Goal: Task Accomplishment & Management: Manage account settings

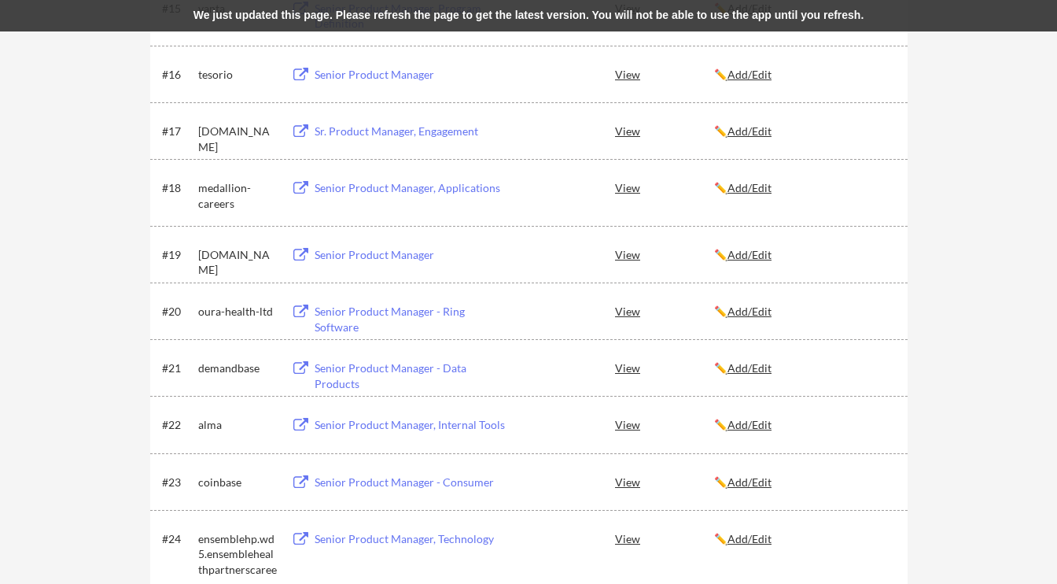
scroll to position [1144, 0]
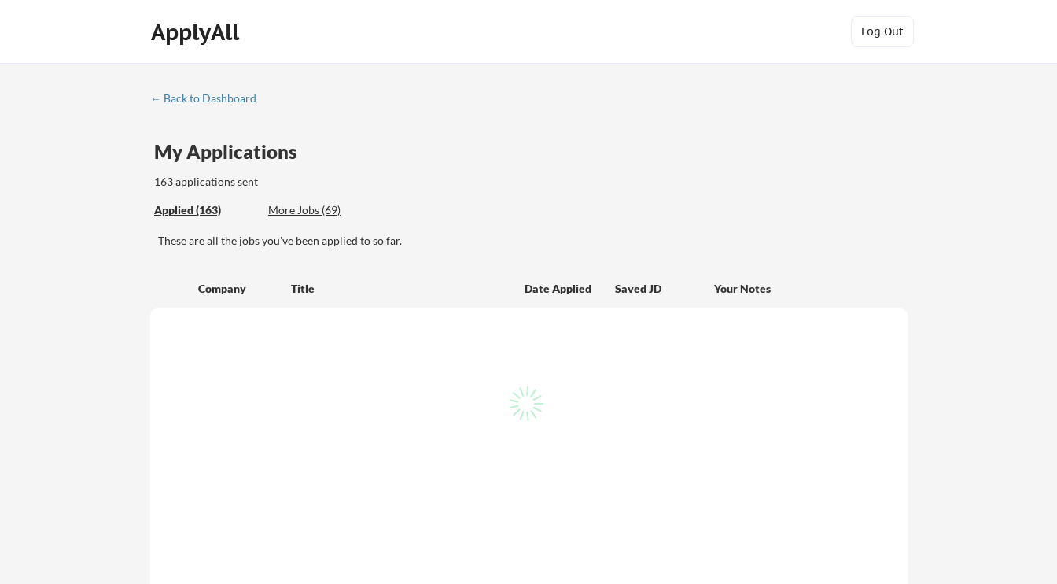
click at [314, 208] on div "More Jobs (69)" at bounding box center [326, 210] width 116 height 16
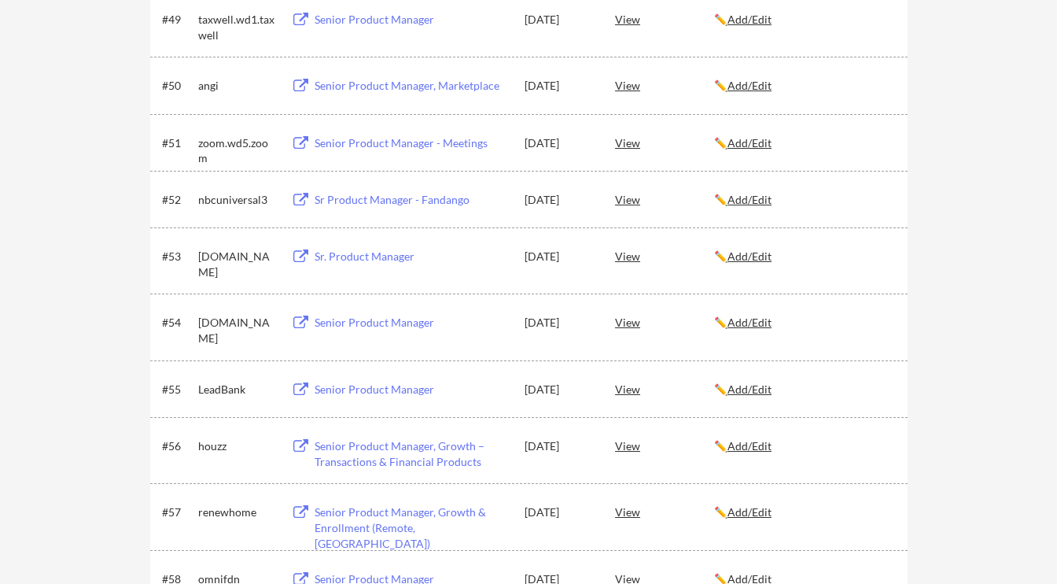
scroll to position [4101, 0]
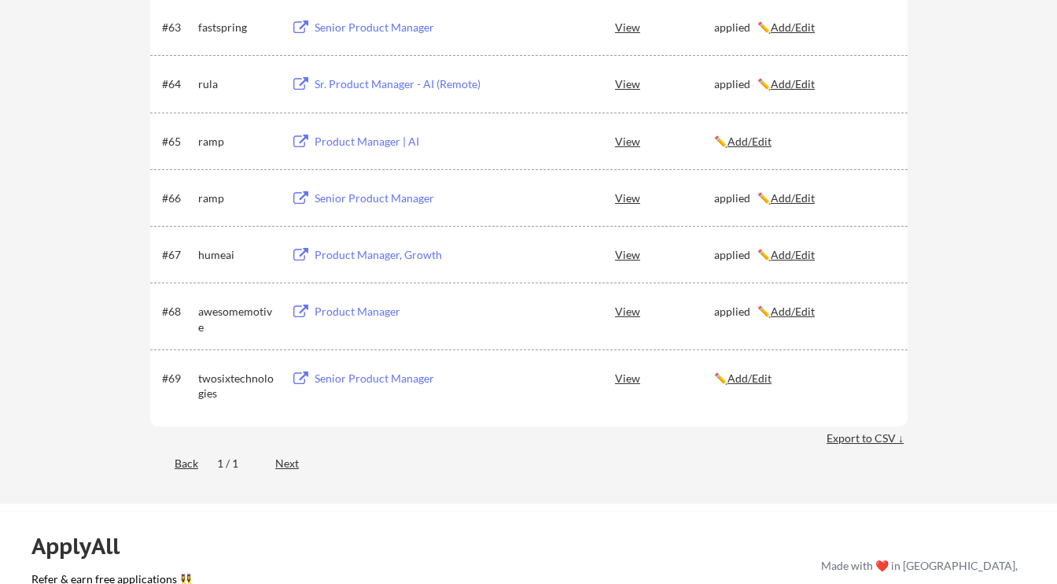
click at [363, 381] on div "Senior Product Manager" at bounding box center [412, 378] width 195 height 16
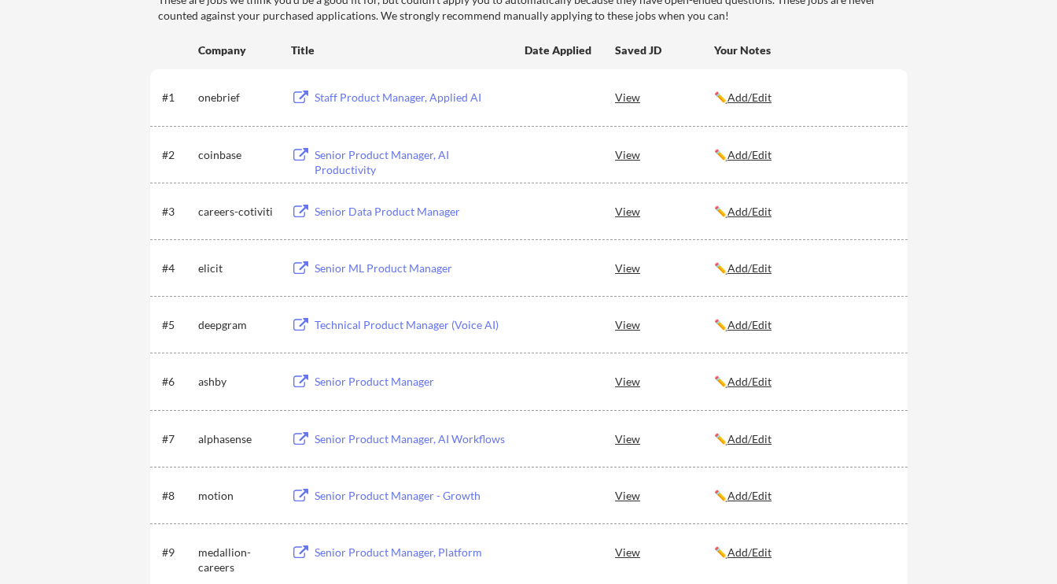
scroll to position [0, 0]
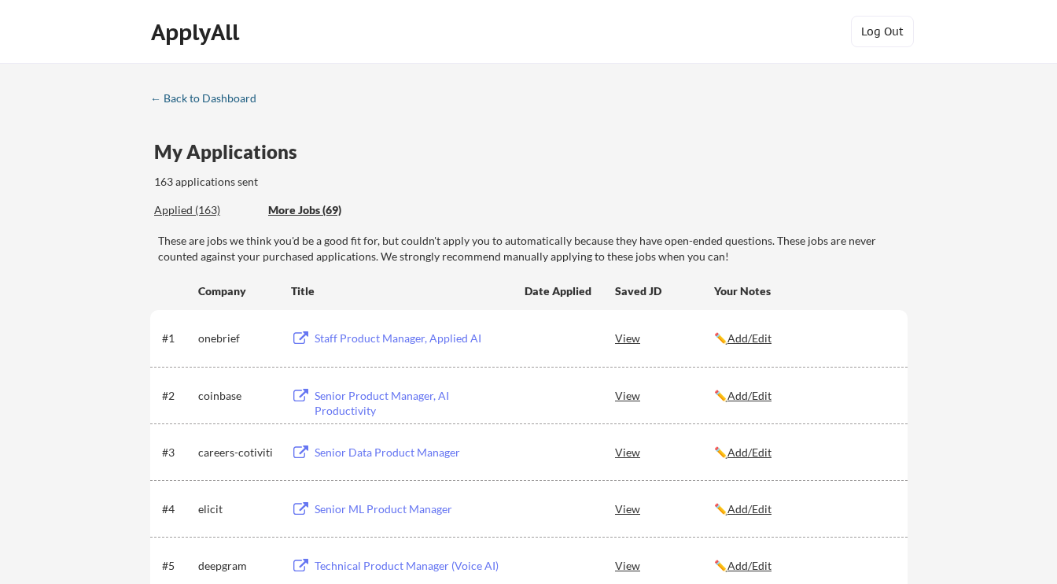
click at [204, 100] on div "← Back to Dashboard" at bounding box center [209, 98] width 118 height 11
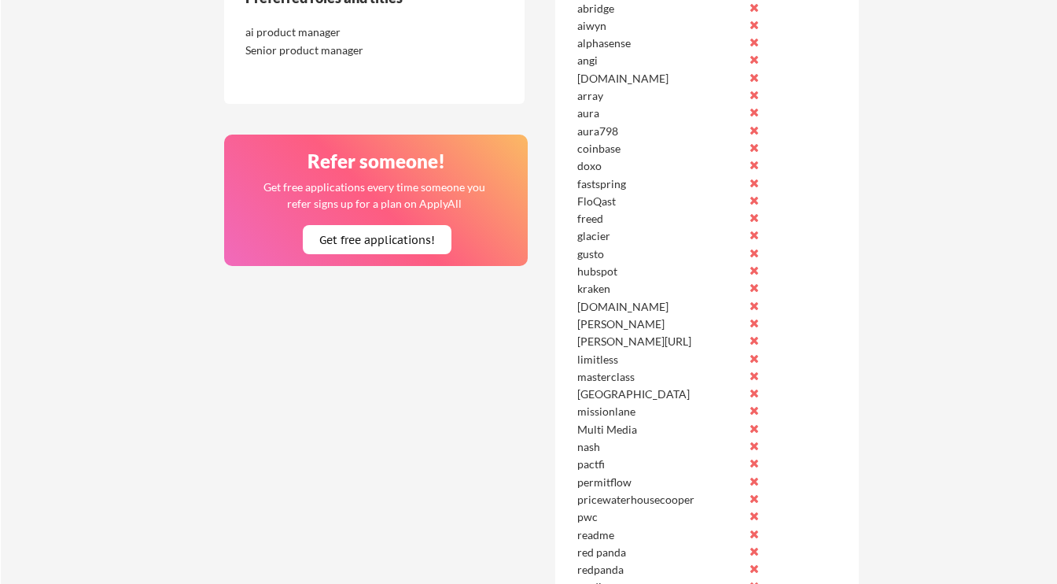
scroll to position [435, 0]
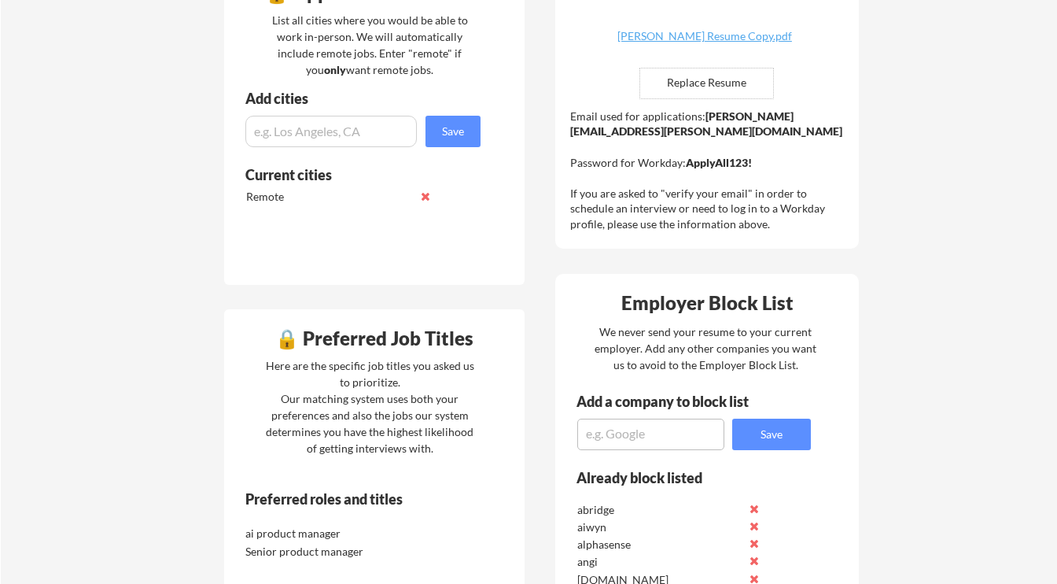
click at [617, 447] on textarea at bounding box center [650, 433] width 147 height 31
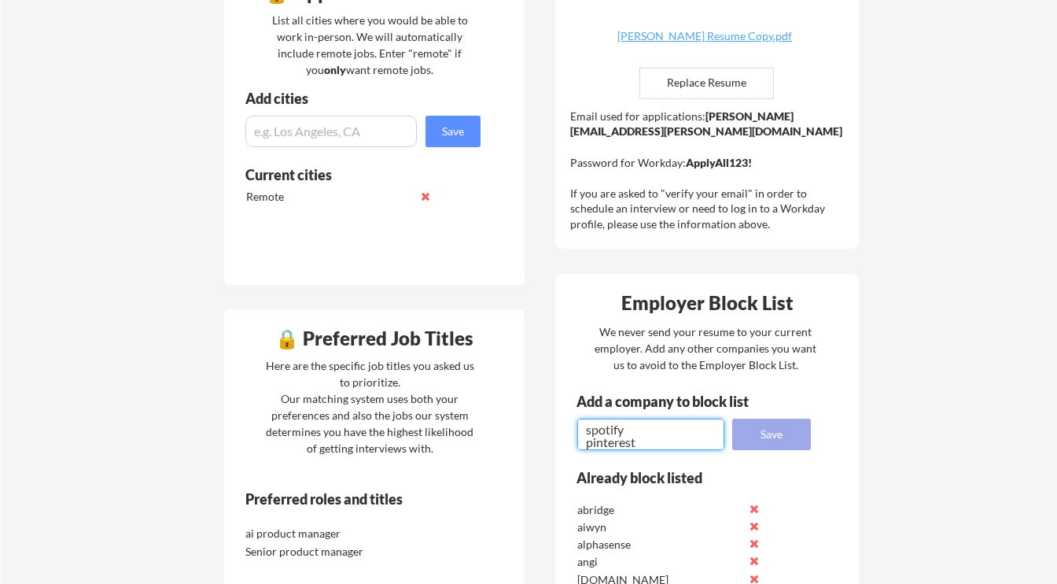
type textarea "spotify pinterest"
click at [786, 437] on button "Save" at bounding box center [771, 433] width 79 height 31
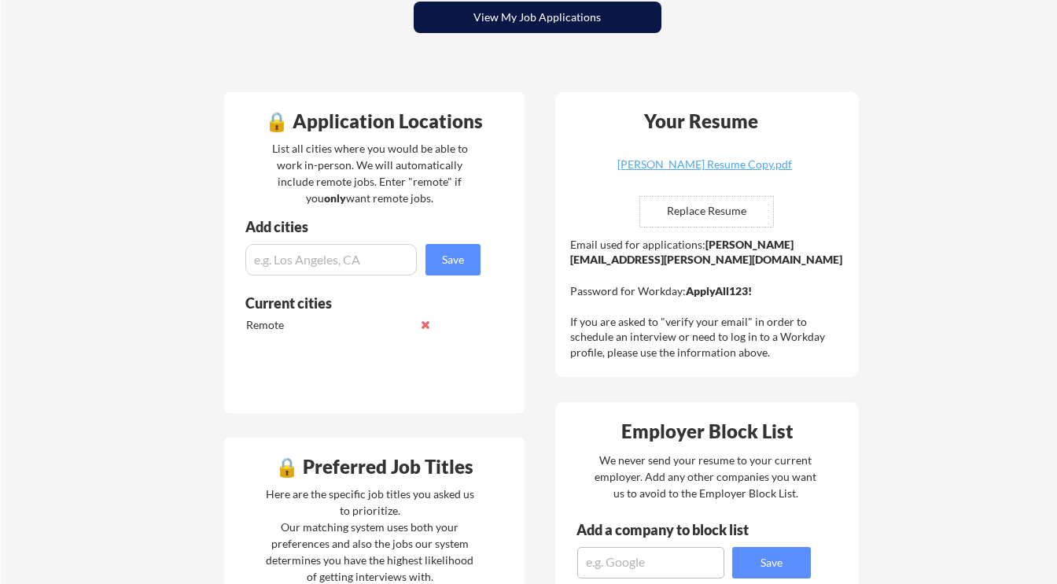
scroll to position [385, 0]
